Goal: Find specific page/section

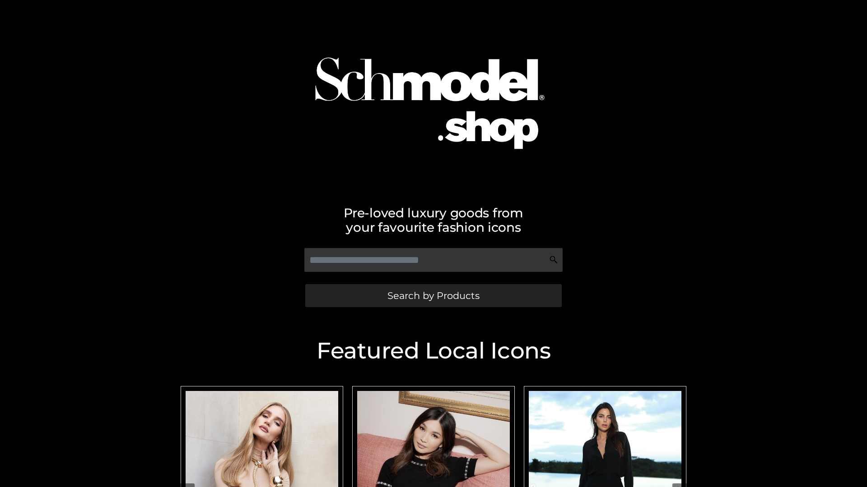
click at [433, 296] on span "Search by Products" at bounding box center [433, 295] width 92 height 9
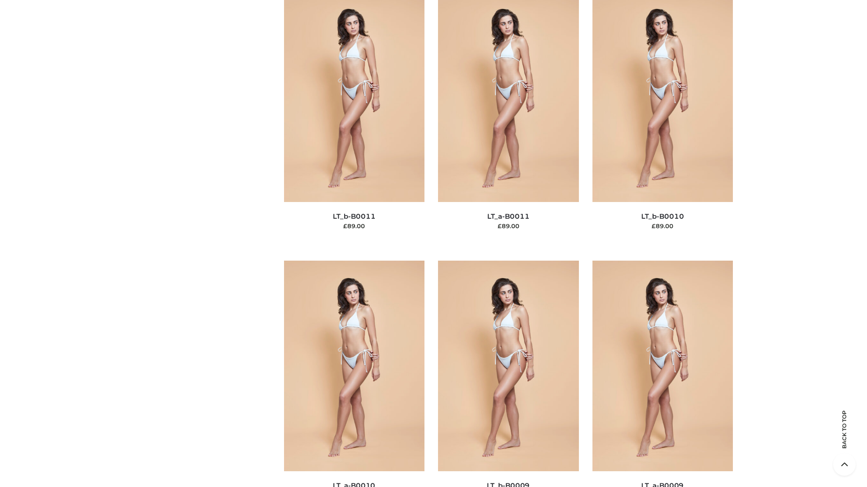
scroll to position [4053, 0]
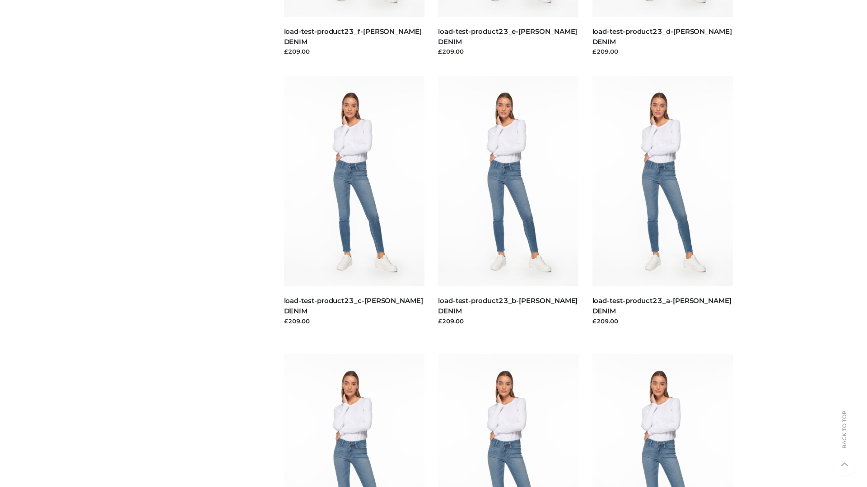
scroll to position [792, 0]
